Goal: Information Seeking & Learning: Learn about a topic

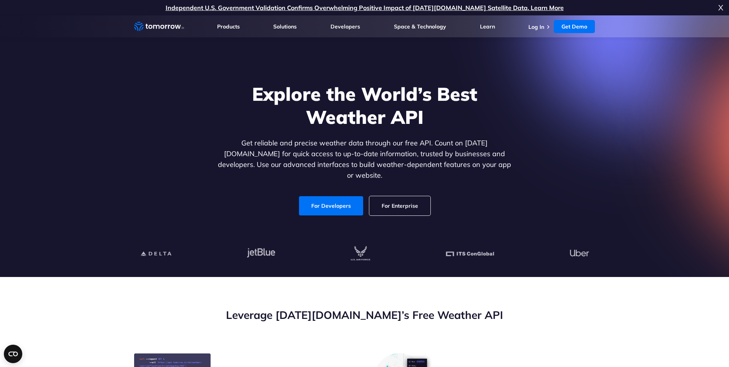
drag, startPoint x: 330, startPoint y: 198, endPoint x: 511, endPoint y: 227, distance: 183.3
click at [330, 199] on link "For Developers" at bounding box center [331, 205] width 64 height 19
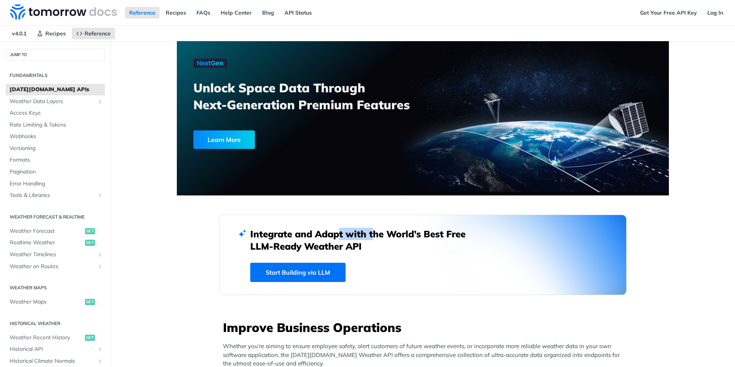
drag, startPoint x: 333, startPoint y: 235, endPoint x: 379, endPoint y: 233, distance: 46.2
click at [379, 233] on h2 "Integrate and Adapt with the World’s Best Free LLM-Ready Weather API" at bounding box center [363, 240] width 227 height 25
drag, startPoint x: 379, startPoint y: 233, endPoint x: 385, endPoint y: 232, distance: 6.6
click at [384, 232] on h2 "Integrate and Adapt with the World’s Best Free LLM-Ready Weather API" at bounding box center [363, 240] width 227 height 25
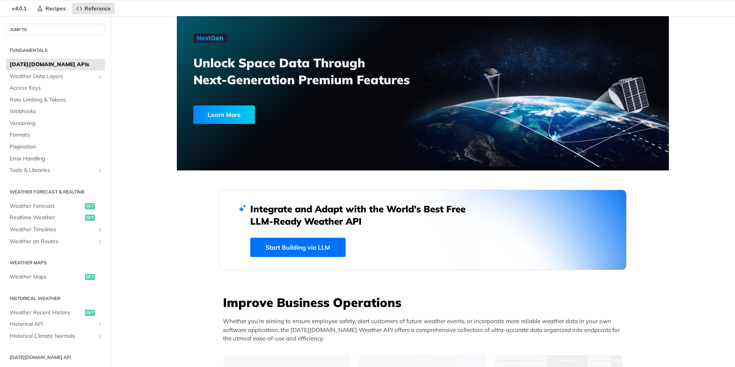
scroll to position [38, 0]
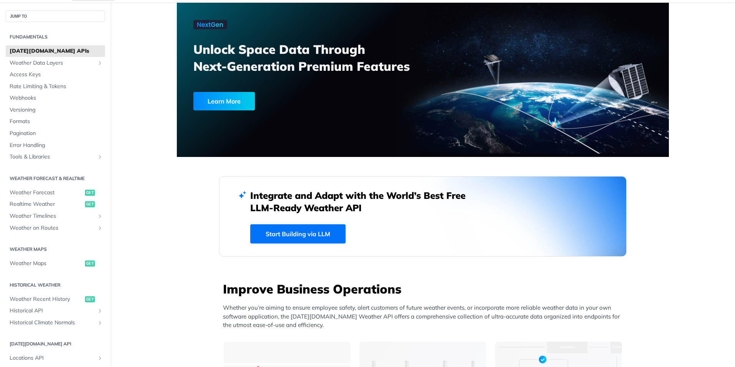
click at [282, 208] on h2 "Integrate and Adapt with the World’s Best Free LLM-Ready Weather API" at bounding box center [363, 201] width 227 height 25
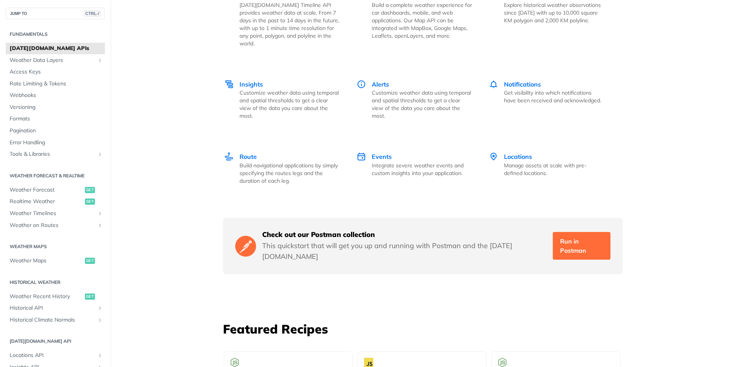
scroll to position [1115, 0]
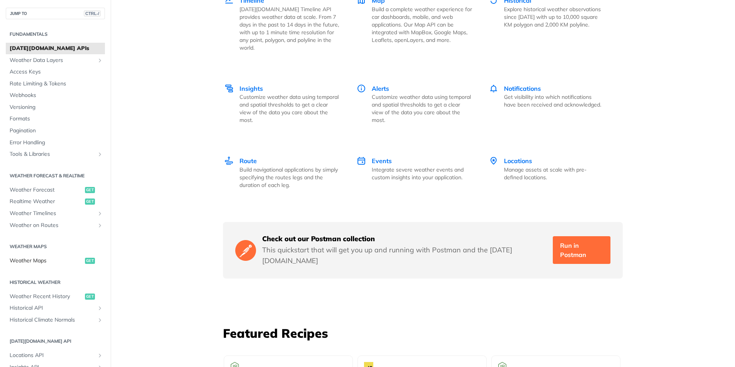
drag, startPoint x: 35, startPoint y: 260, endPoint x: 98, endPoint y: 260, distance: 63.4
click at [35, 260] on span "Weather Maps" at bounding box center [46, 261] width 73 height 8
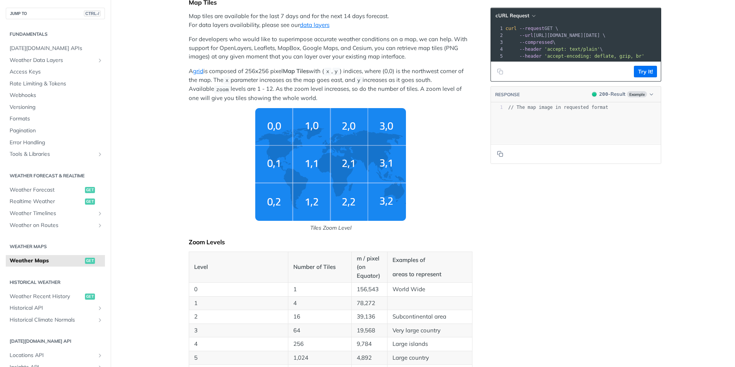
scroll to position [192, 0]
